Goal: Task Accomplishment & Management: Manage account settings

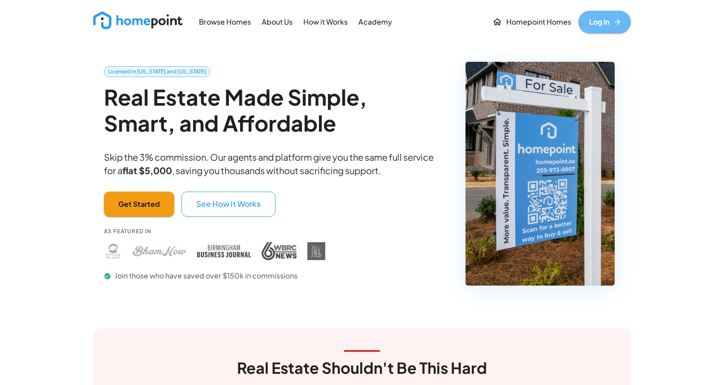
click at [609, 17] on link "Log In" at bounding box center [605, 22] width 52 height 22
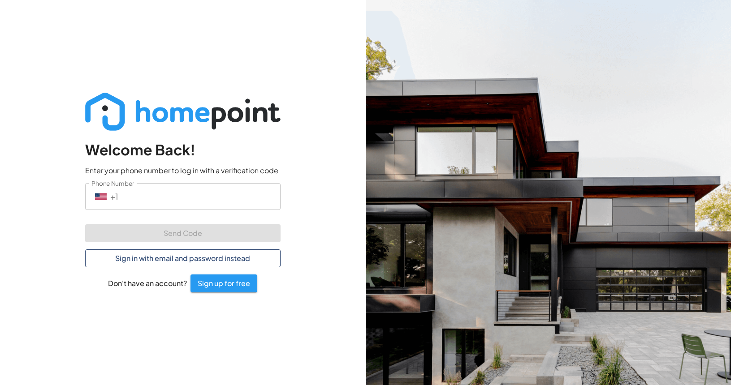
click at [162, 258] on button "Sign in with email and password instead" at bounding box center [182, 259] width 195 height 18
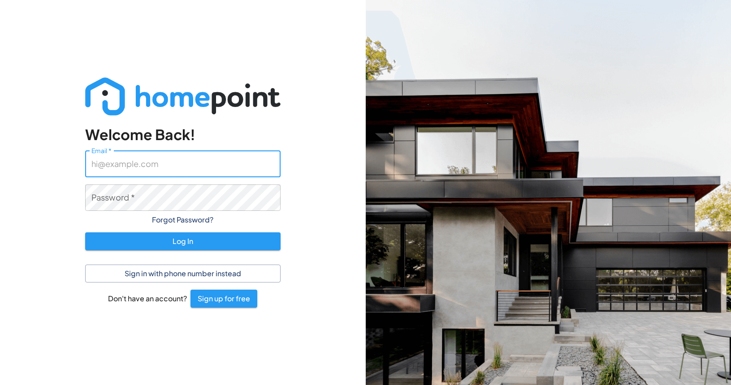
click at [159, 163] on input "Email   *" at bounding box center [182, 164] width 195 height 26
type input "[PERSON_NAME][EMAIL_ADDRESS][PERSON_NAME][DOMAIN_NAME]"
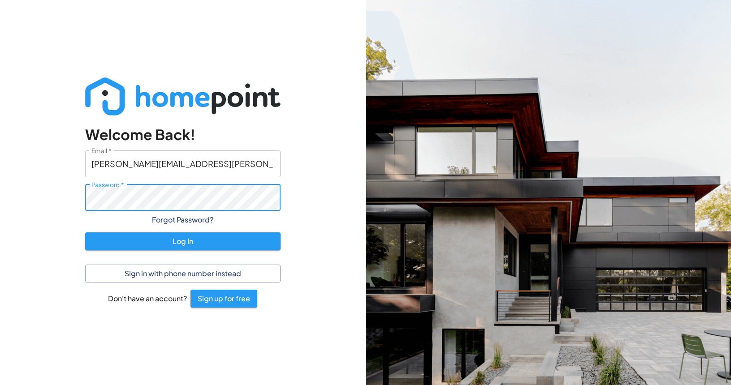
click at [85, 233] on button "Log In" at bounding box center [182, 242] width 195 height 18
